Goal: Transaction & Acquisition: Purchase product/service

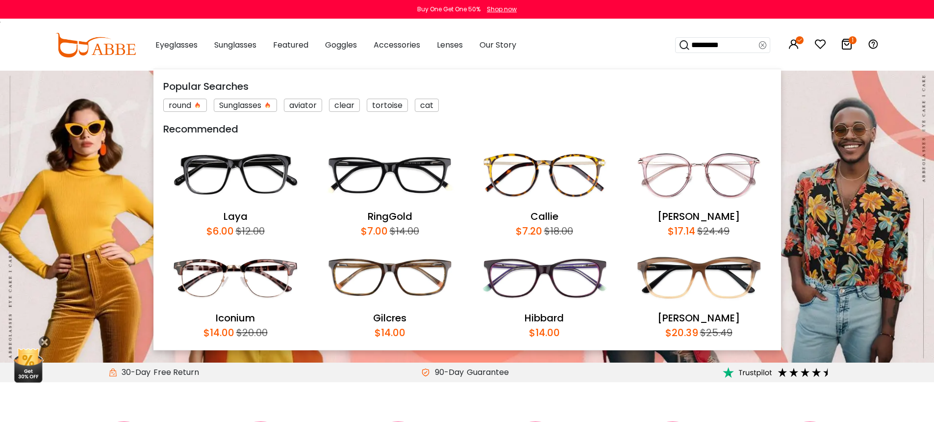
type input "*********"
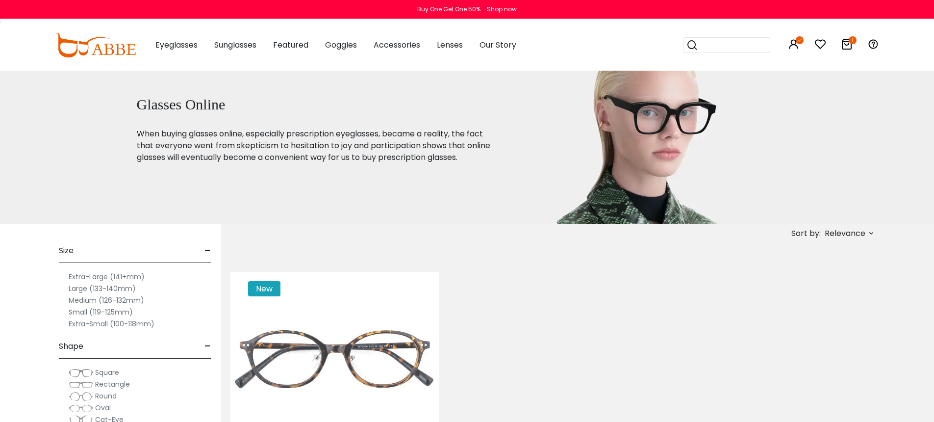
scroll to position [142, 0]
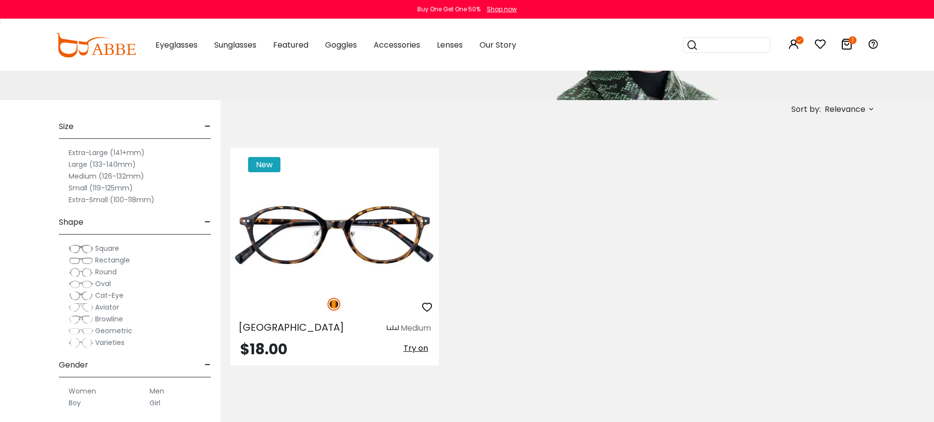
click at [583, 239] on div "New Manchester Medium $18.00" at bounding box center [553, 257] width 655 height 248
click at [647, 266] on div "New Manchester Medium $18.00" at bounding box center [553, 257] width 655 height 248
